Goal: Task Accomplishment & Management: Complete application form

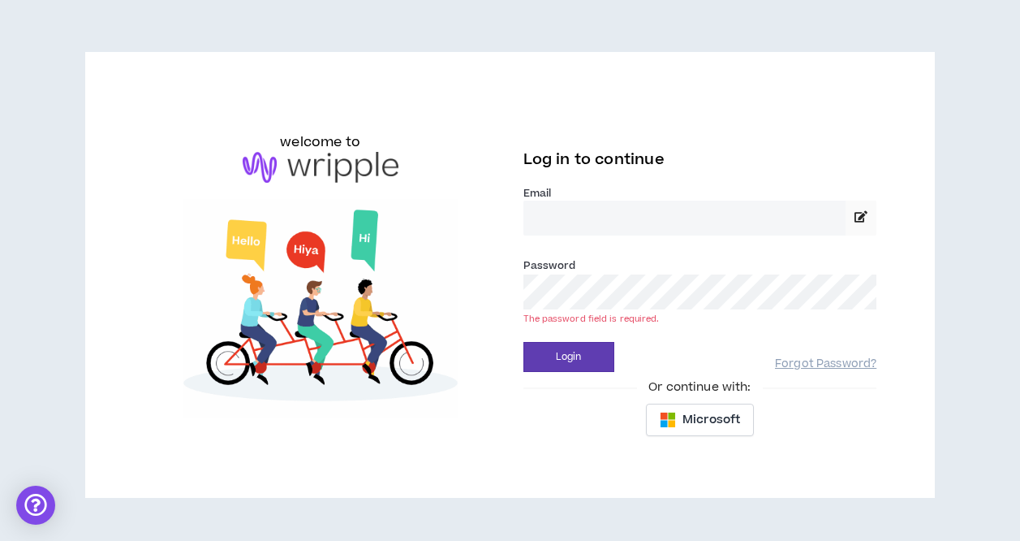
type input "**********"
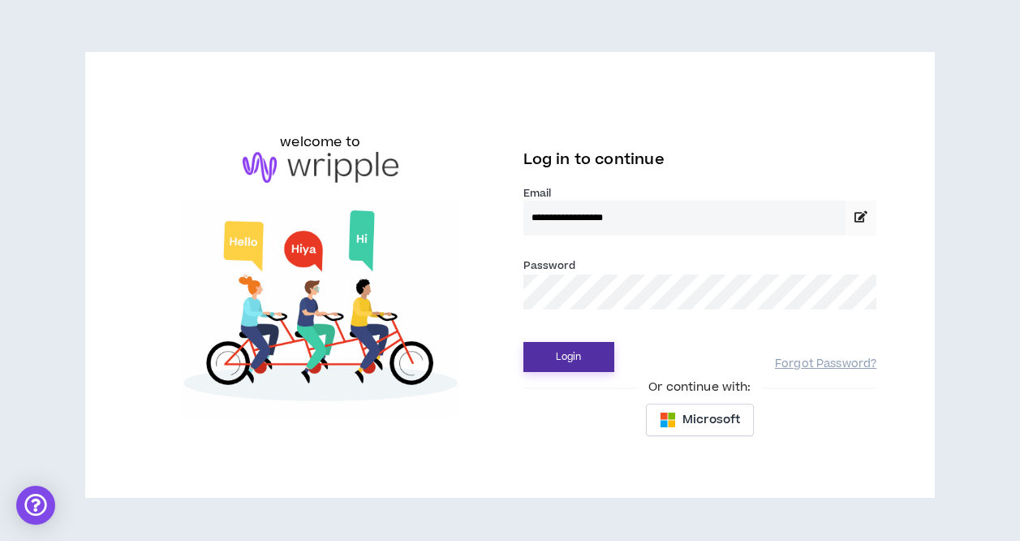
click at [572, 363] on button "Login" at bounding box center [569, 357] width 91 height 30
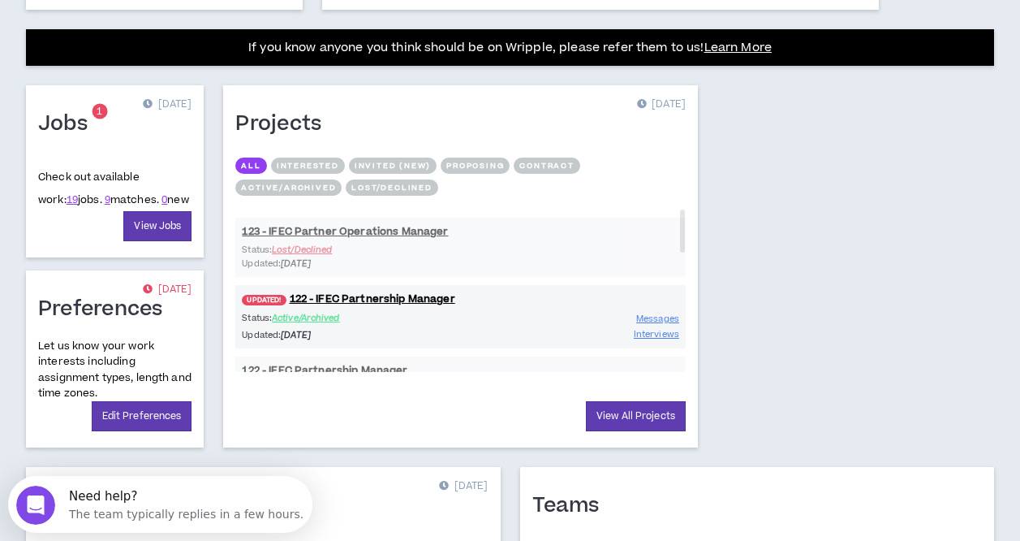
scroll to position [621, 0]
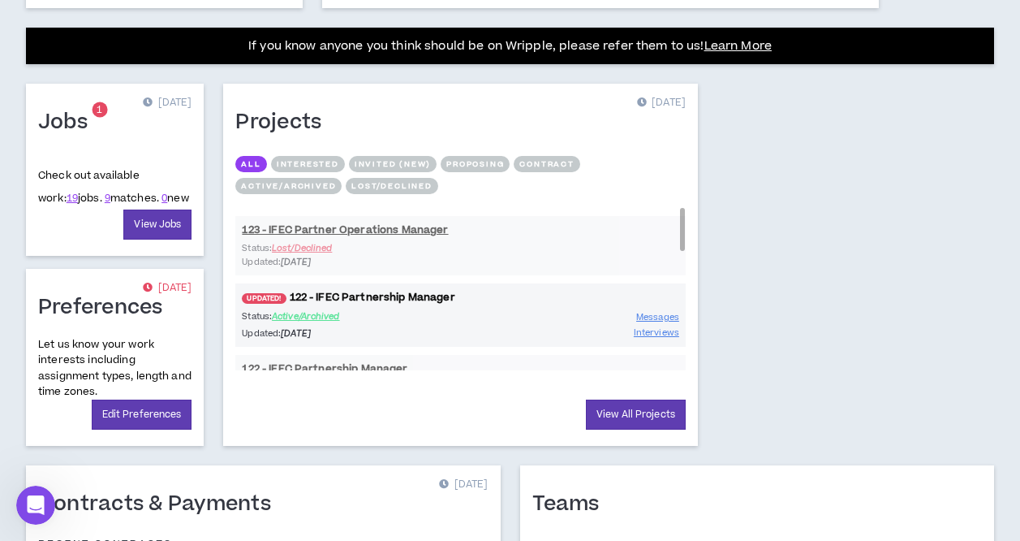
click at [314, 293] on link "UPDATED! 122 - IFEC Partnership Manager" at bounding box center [460, 297] width 451 height 15
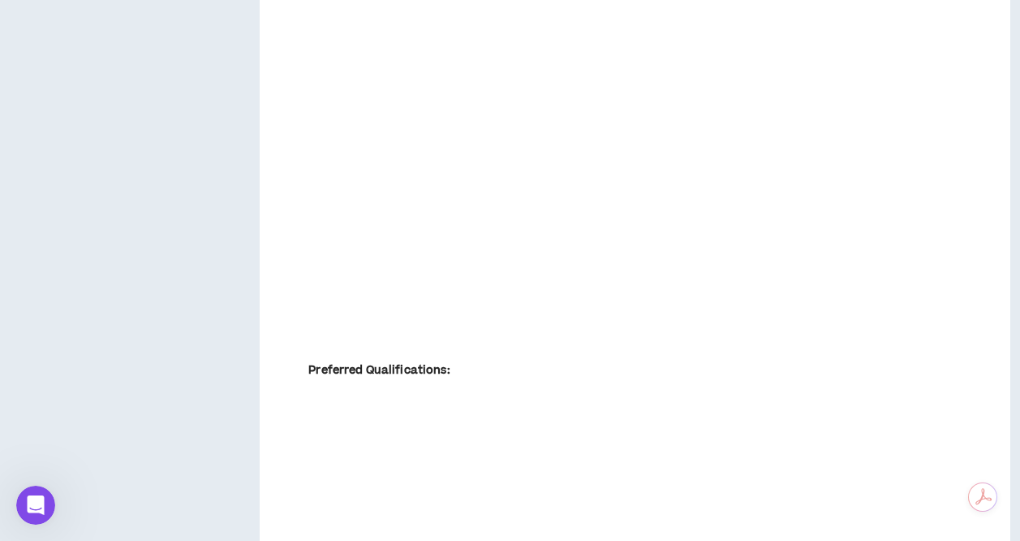
scroll to position [3035, 0]
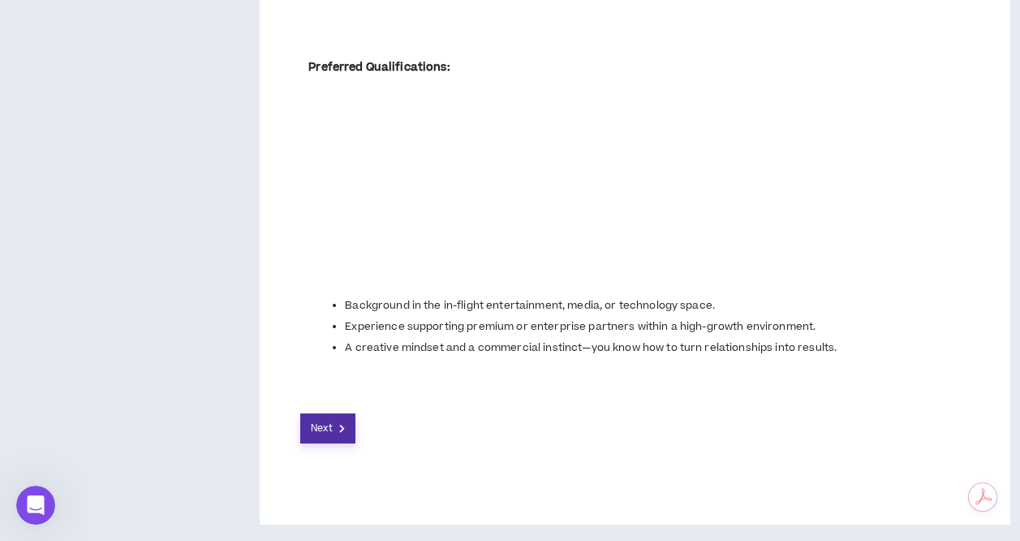
click at [347, 416] on button "Next" at bounding box center [327, 428] width 55 height 30
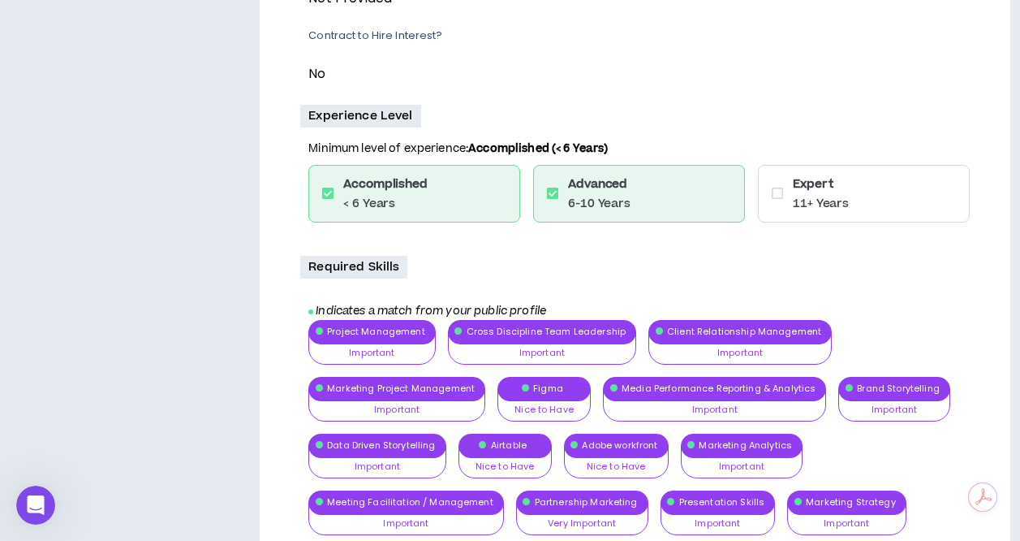
scroll to position [854, 0]
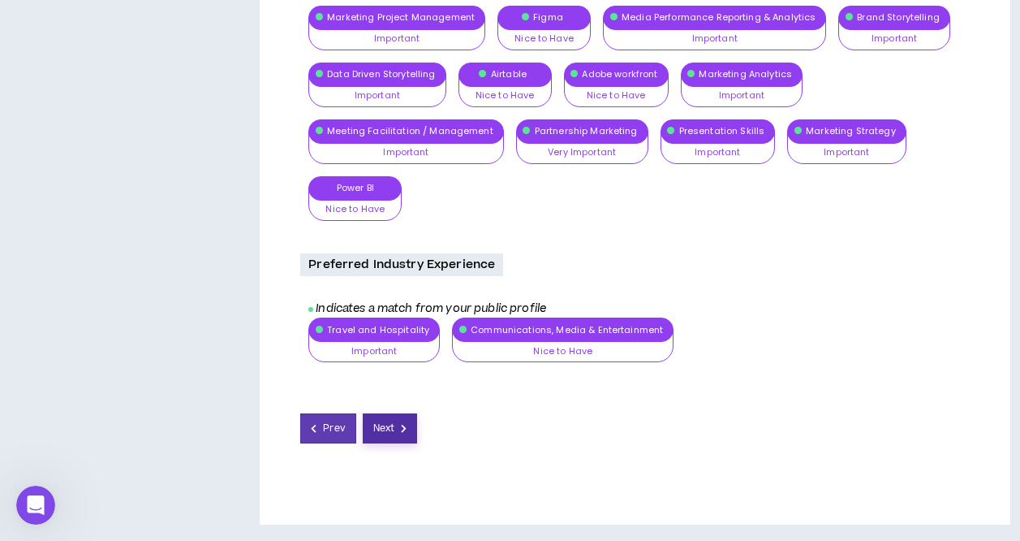
click at [386, 428] on span "Next" at bounding box center [383, 428] width 21 height 15
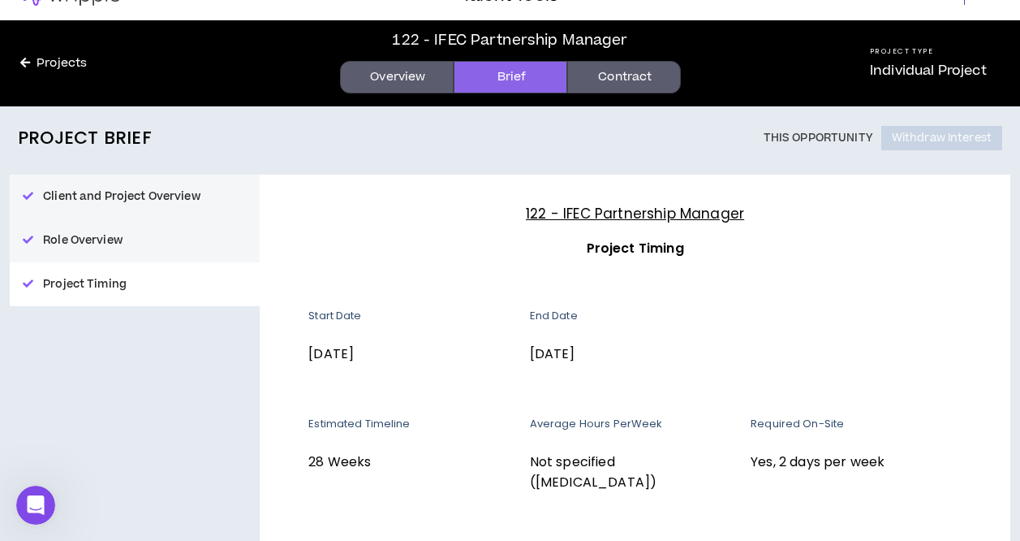
scroll to position [145, 0]
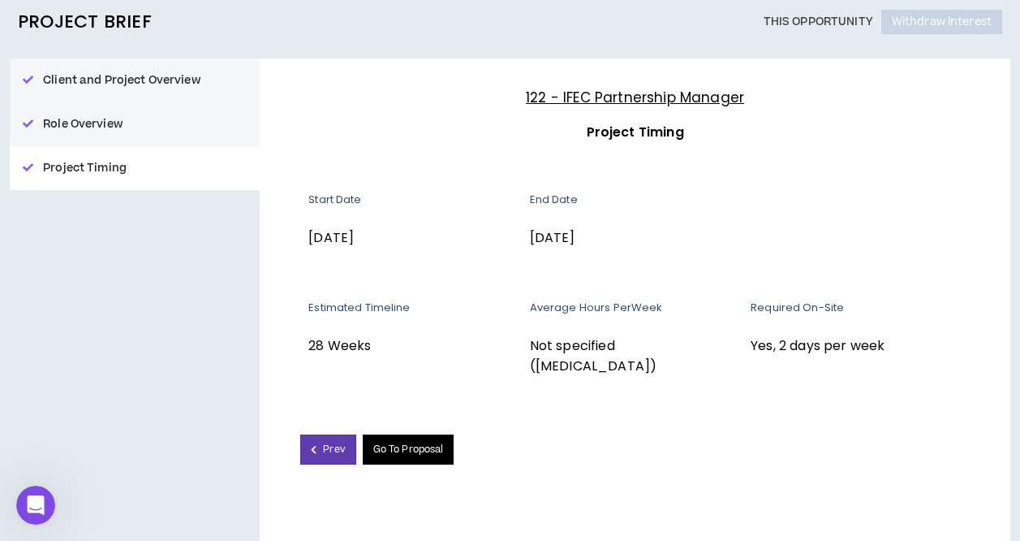
click at [386, 434] on link "Go To Proposal" at bounding box center [409, 449] width 92 height 30
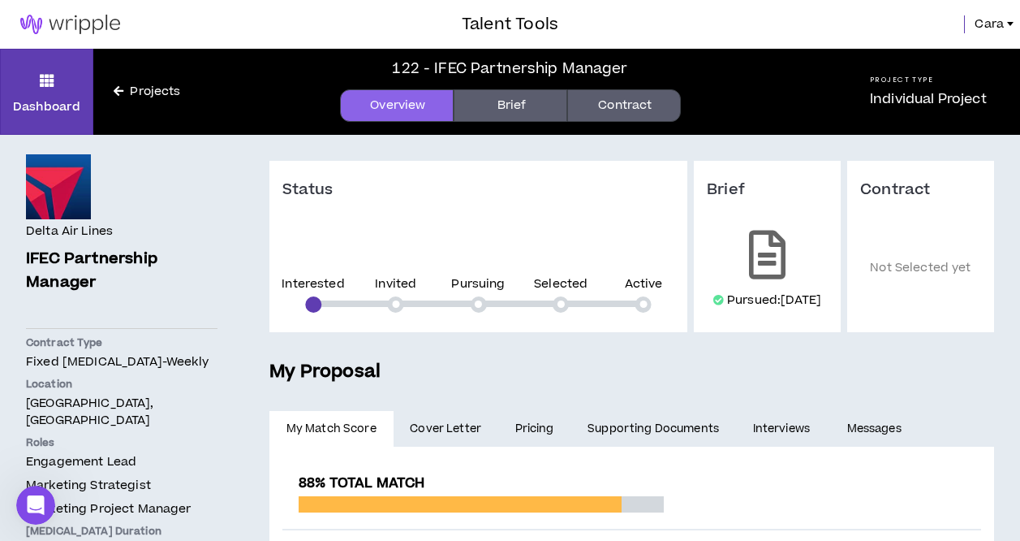
click at [517, 97] on link "Brief" at bounding box center [511, 105] width 114 height 32
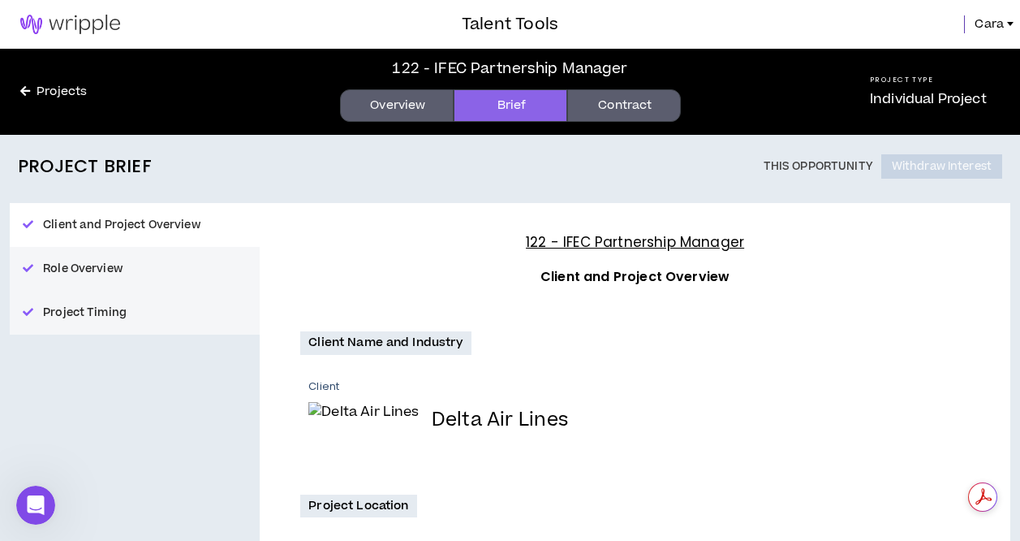
click at [616, 106] on link "Contract" at bounding box center [624, 105] width 114 height 32
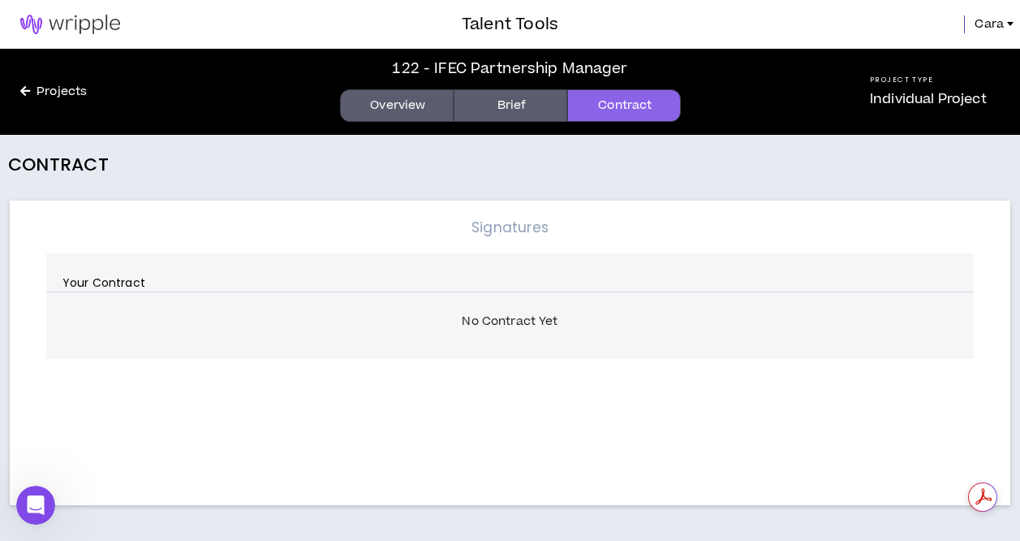
click at [43, 23] on img at bounding box center [70, 24] width 140 height 19
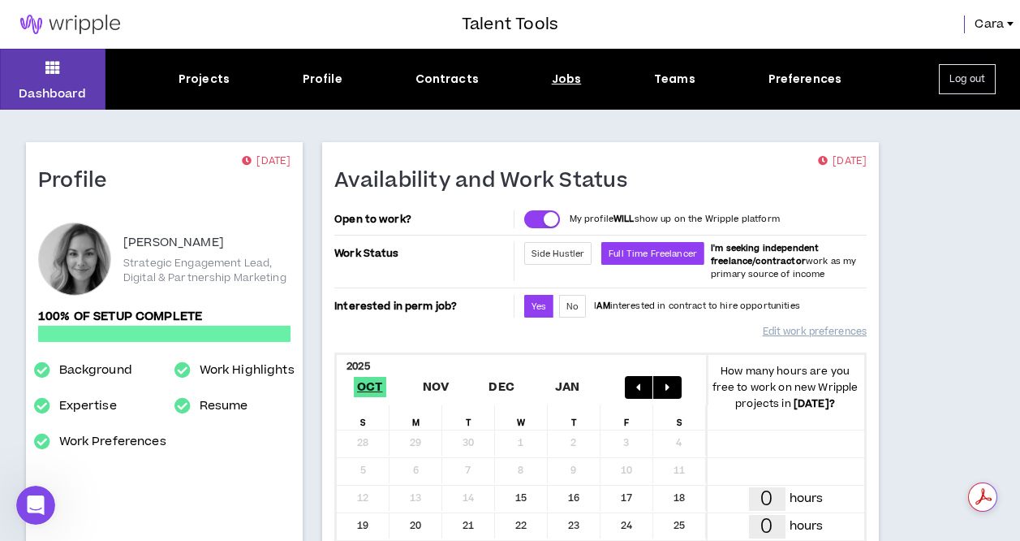
click at [556, 76] on div "Jobs" at bounding box center [567, 79] width 30 height 17
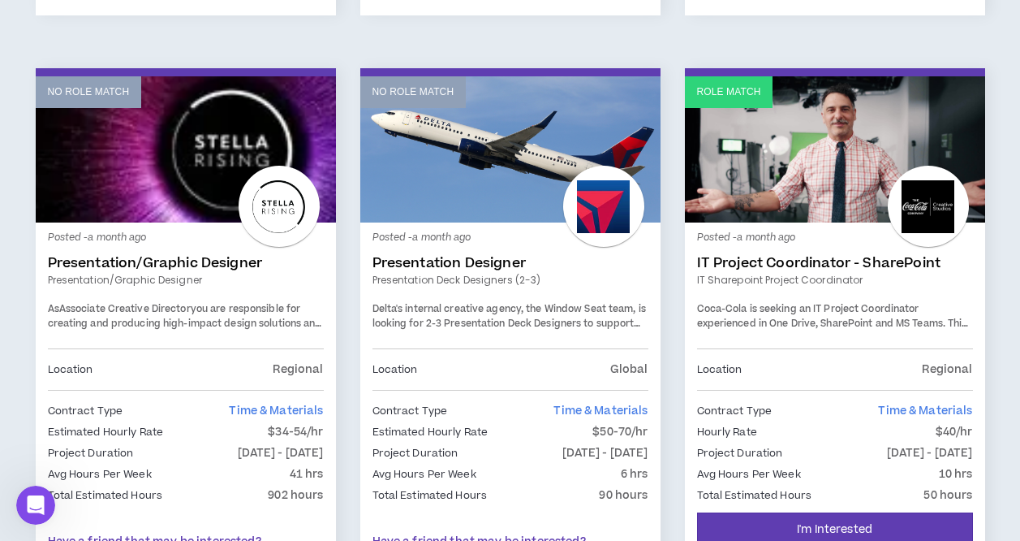
scroll to position [2860, 0]
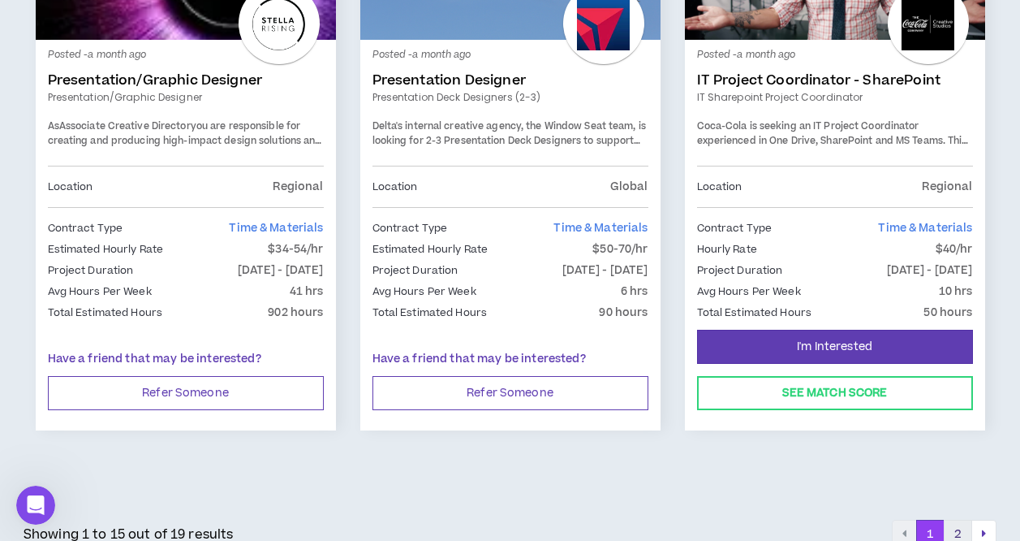
click at [953, 520] on button "2" at bounding box center [958, 534] width 28 height 29
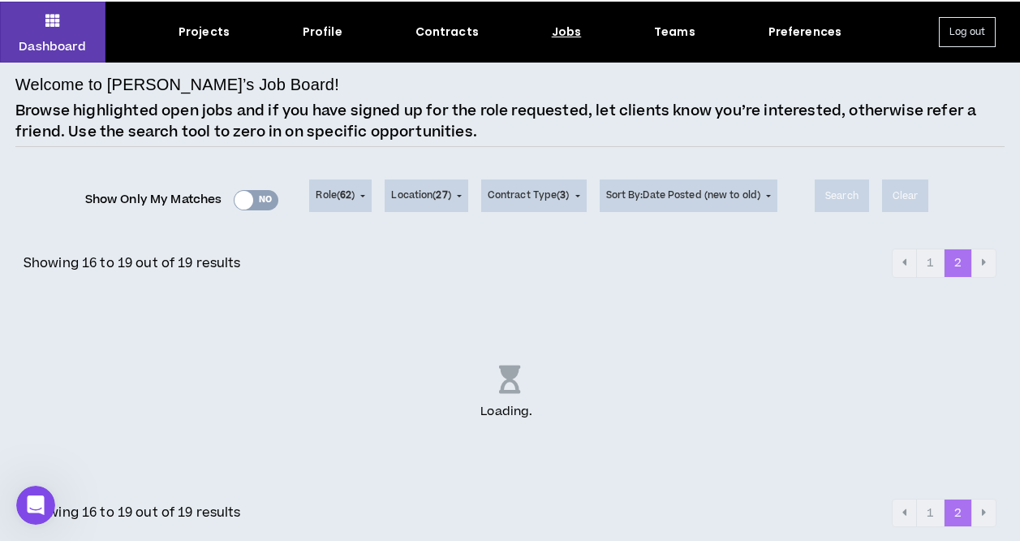
scroll to position [47, 0]
